Goal: Information Seeking & Learning: Learn about a topic

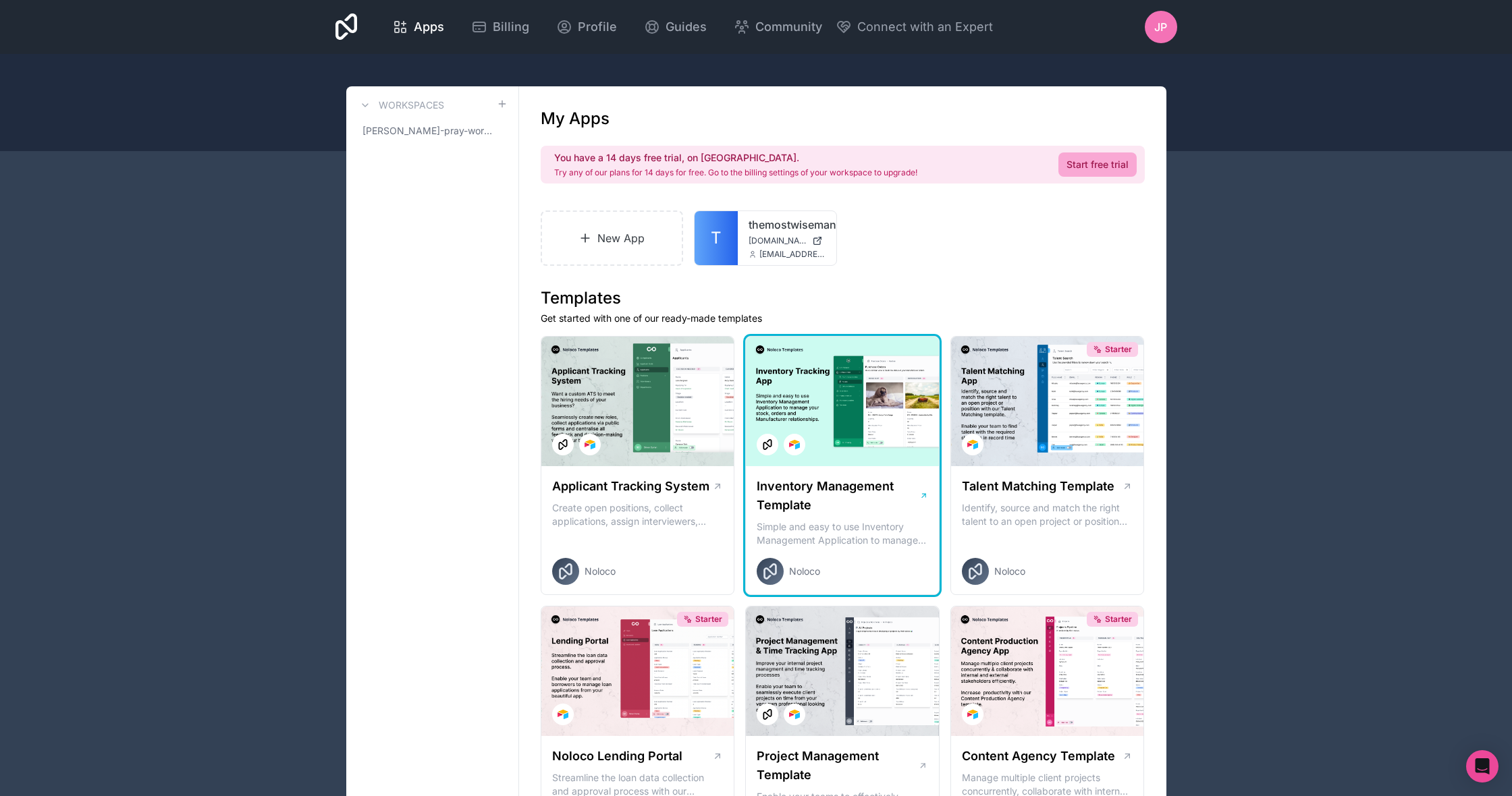
scroll to position [3, 0]
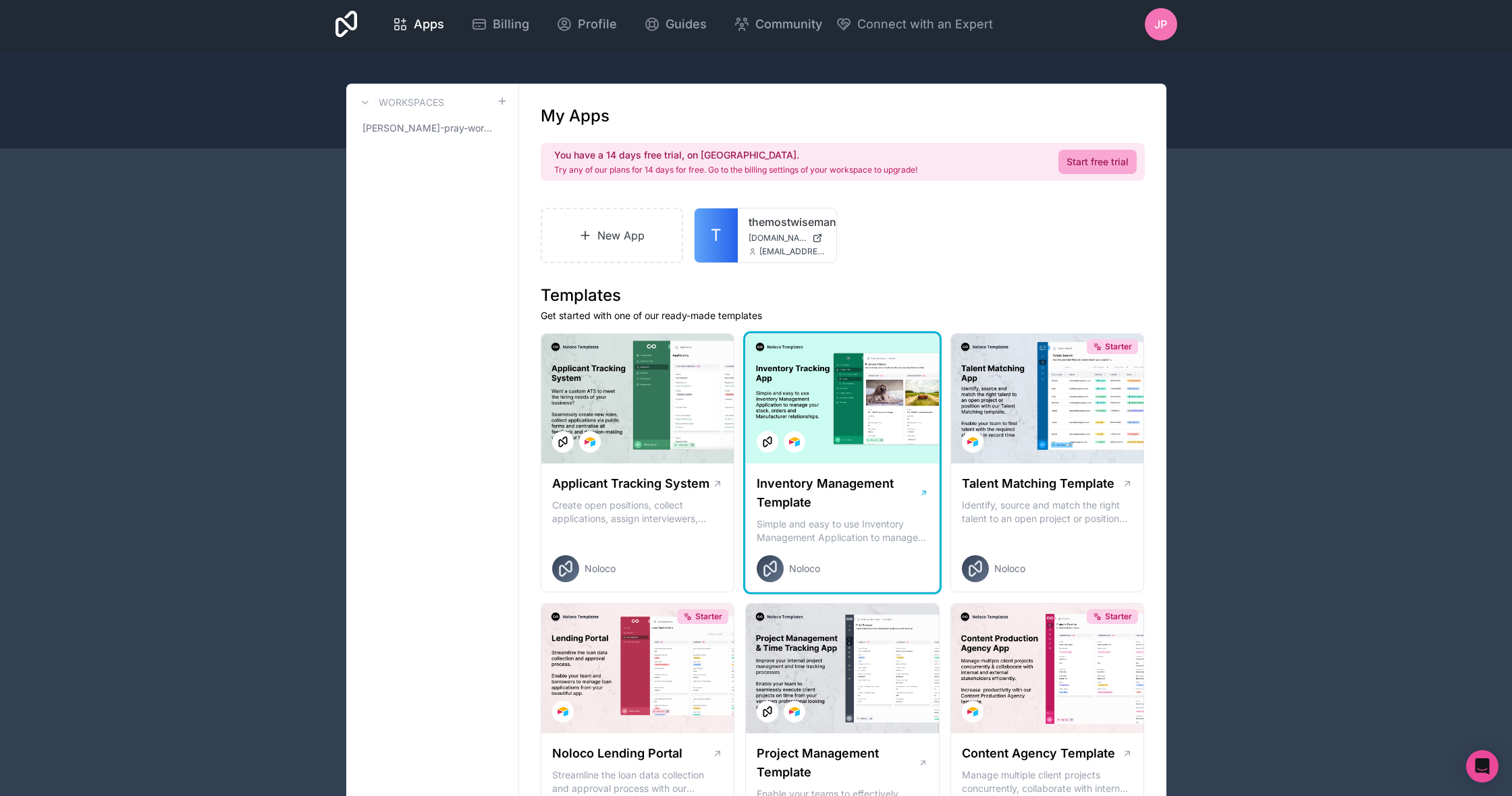
click at [822, 498] on h1 "Inventory Management Template" at bounding box center [838, 493] width 162 height 38
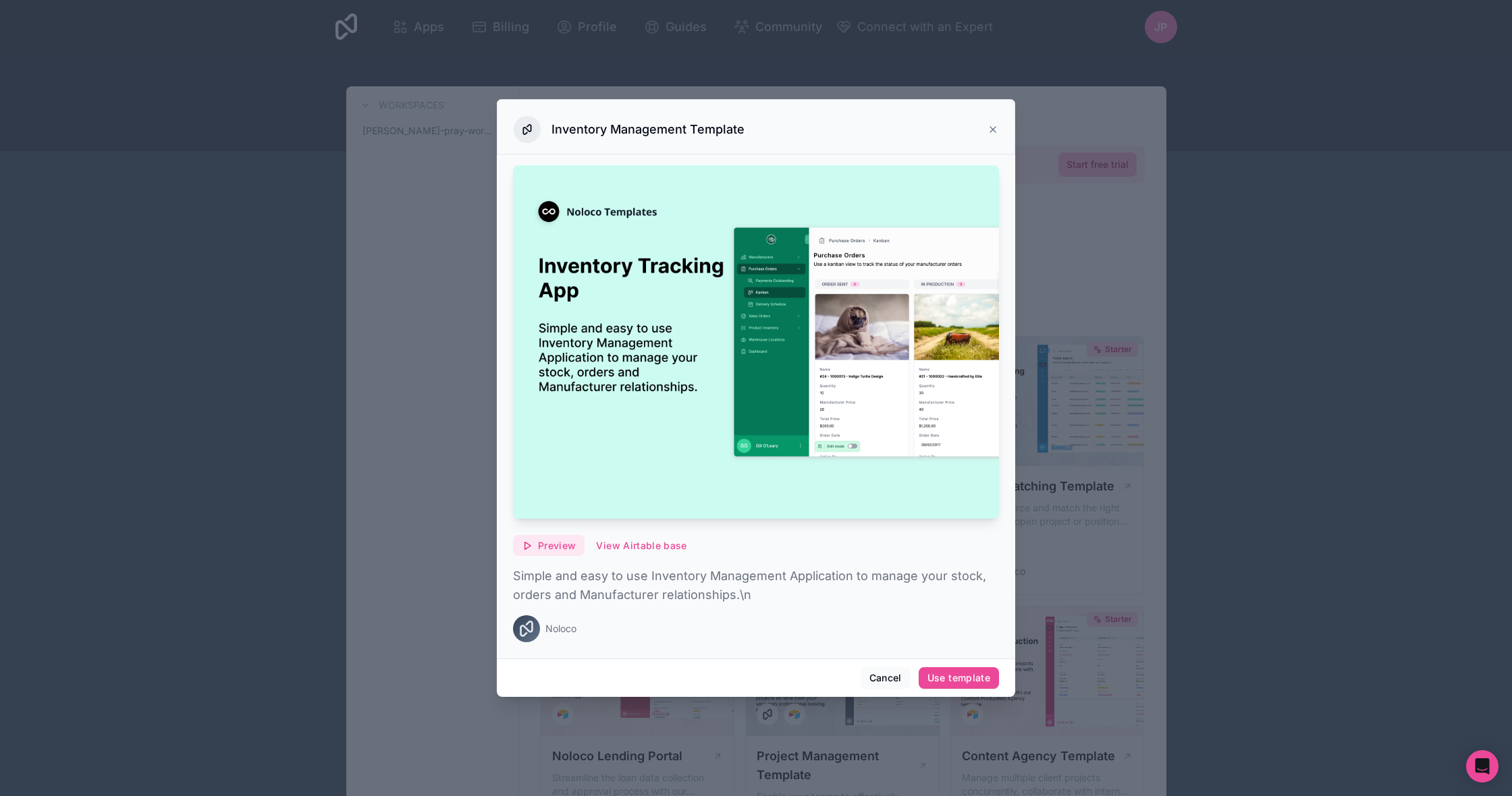
click at [564, 542] on span "Preview" at bounding box center [556, 546] width 38 height 12
click at [671, 505] on span "Preview with Airtable" at bounding box center [633, 506] width 107 height 17
